Goal: Task Accomplishment & Management: Manage account settings

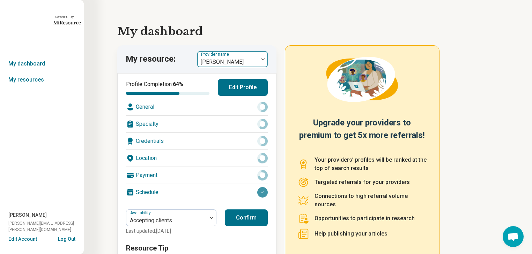
click at [265, 60] on img at bounding box center [262, 59] width 3 height 2
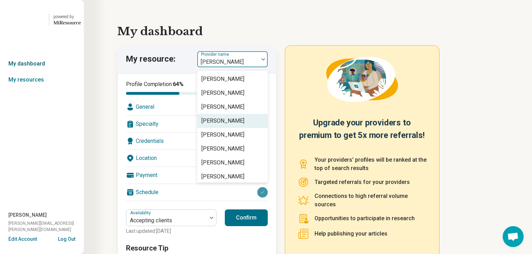
click at [28, 72] on link "My dashboard" at bounding box center [42, 64] width 84 height 16
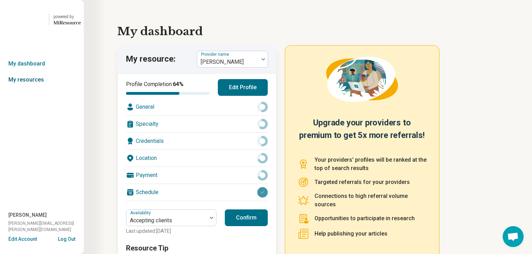
click at [31, 88] on link "My resources" at bounding box center [42, 80] width 84 height 16
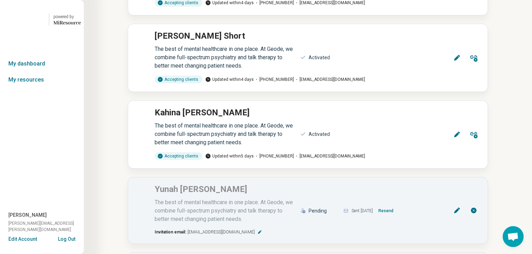
scroll to position [2774, 0]
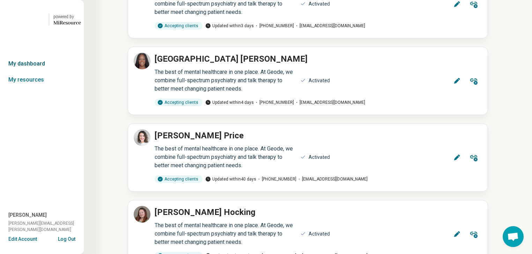
click at [43, 72] on link "My dashboard" at bounding box center [42, 64] width 84 height 16
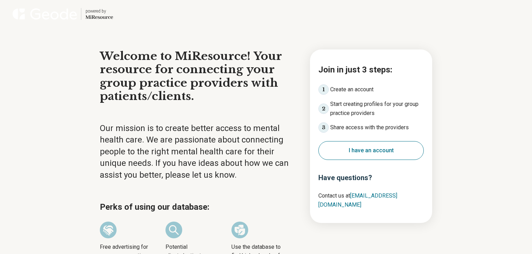
click at [362, 160] on button "I have an account" at bounding box center [370, 150] width 105 height 19
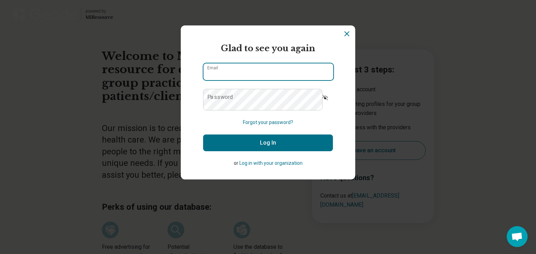
type input "**********"
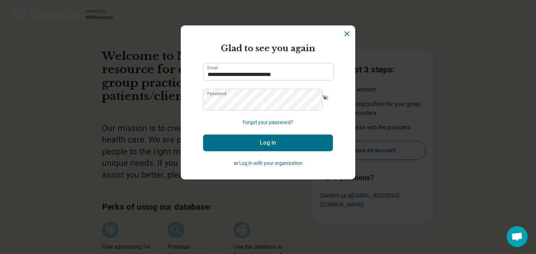
click at [275, 151] on button "Log In" at bounding box center [268, 143] width 130 height 17
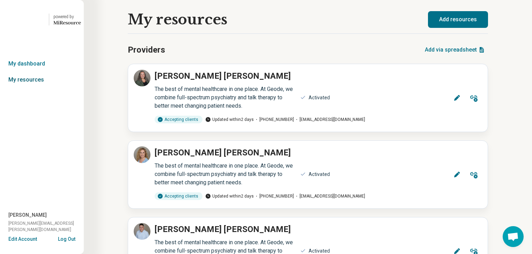
click at [27, 88] on link "My resources" at bounding box center [42, 80] width 84 height 16
click at [38, 72] on link "My dashboard" at bounding box center [42, 64] width 84 height 16
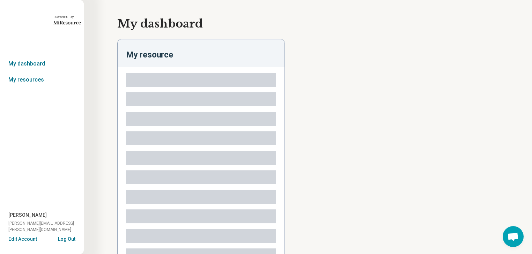
click at [33, 88] on link "My resources" at bounding box center [42, 80] width 84 height 16
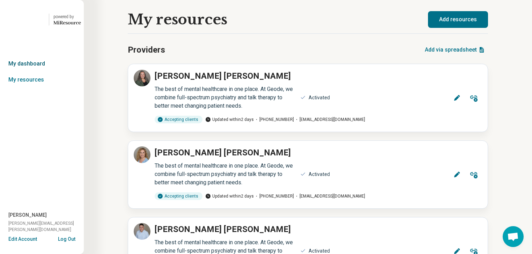
click at [35, 72] on link "My dashboard" at bounding box center [42, 64] width 84 height 16
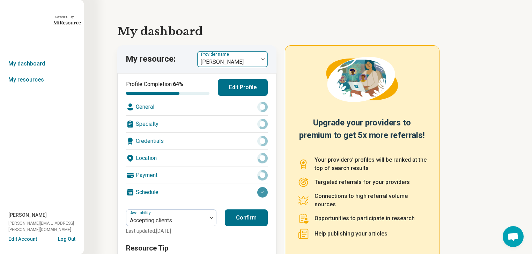
click at [265, 60] on img at bounding box center [262, 59] width 3 height 2
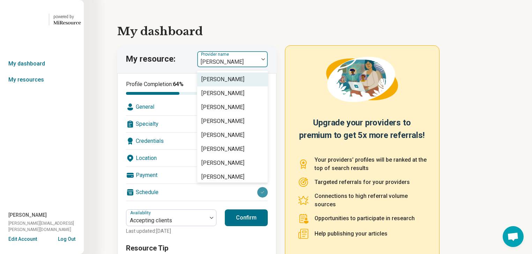
scroll to position [140, 0]
click at [264, 60] on div at bounding box center [263, 59] width 9 height 2
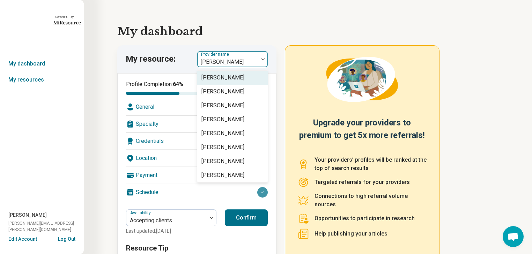
scroll to position [112, 0]
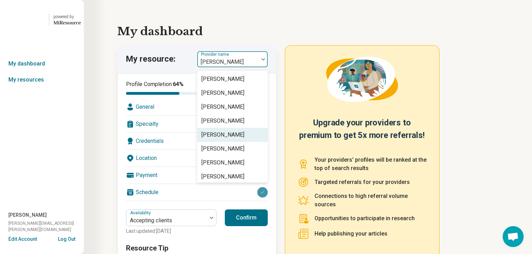
drag, startPoint x: 261, startPoint y: 192, endPoint x: 214, endPoint y: 191, distance: 46.8
click at [214, 142] on div "Shukairo Baker" at bounding box center [232, 135] width 70 height 14
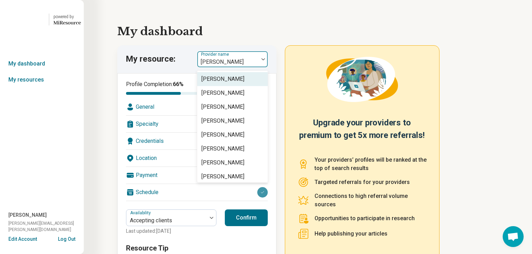
drag, startPoint x: 260, startPoint y: 81, endPoint x: 240, endPoint y: 81, distance: 19.5
click at [240, 67] on div "Shukairo Baker" at bounding box center [227, 59] width 61 height 15
click at [124, 74] on div "My dashboard My resource: 10 results available. Use Up and Down to choose optio…" at bounding box center [308, 150] width 448 height 300
